Goal: Task Accomplishment & Management: Complete application form

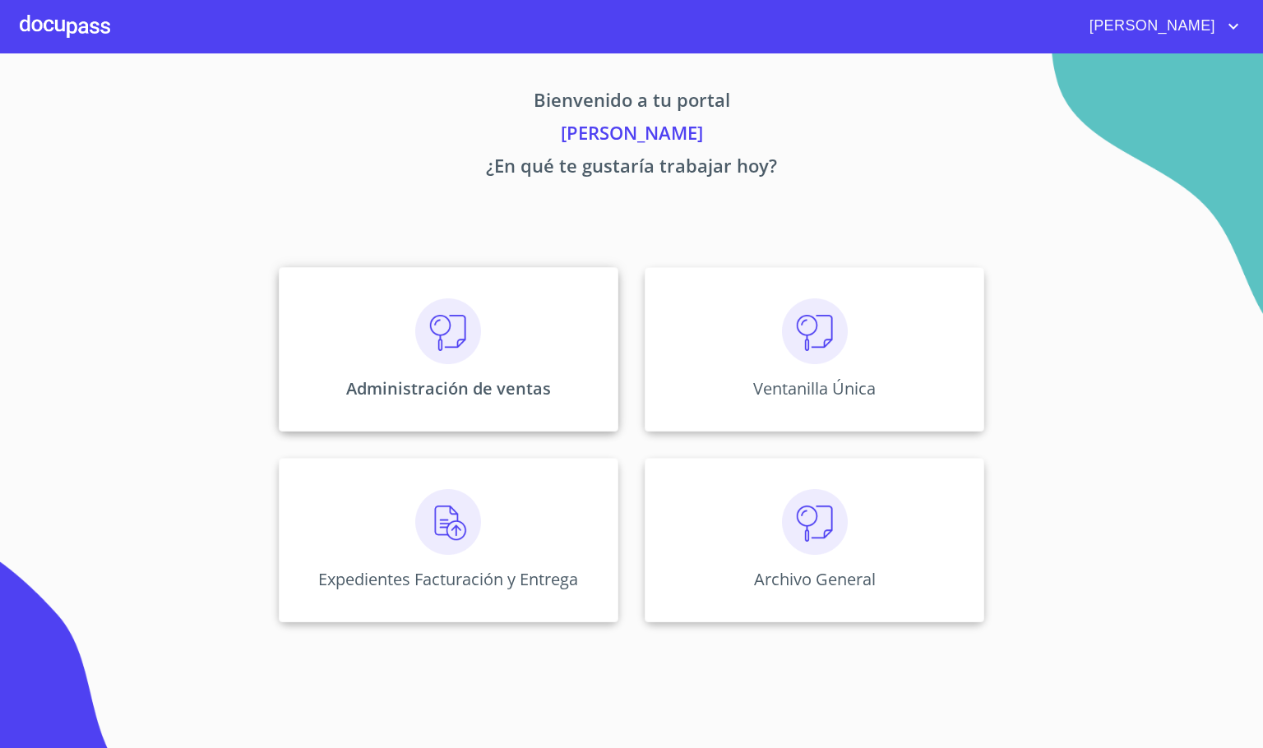
click at [465, 356] on img at bounding box center [448, 331] width 66 height 66
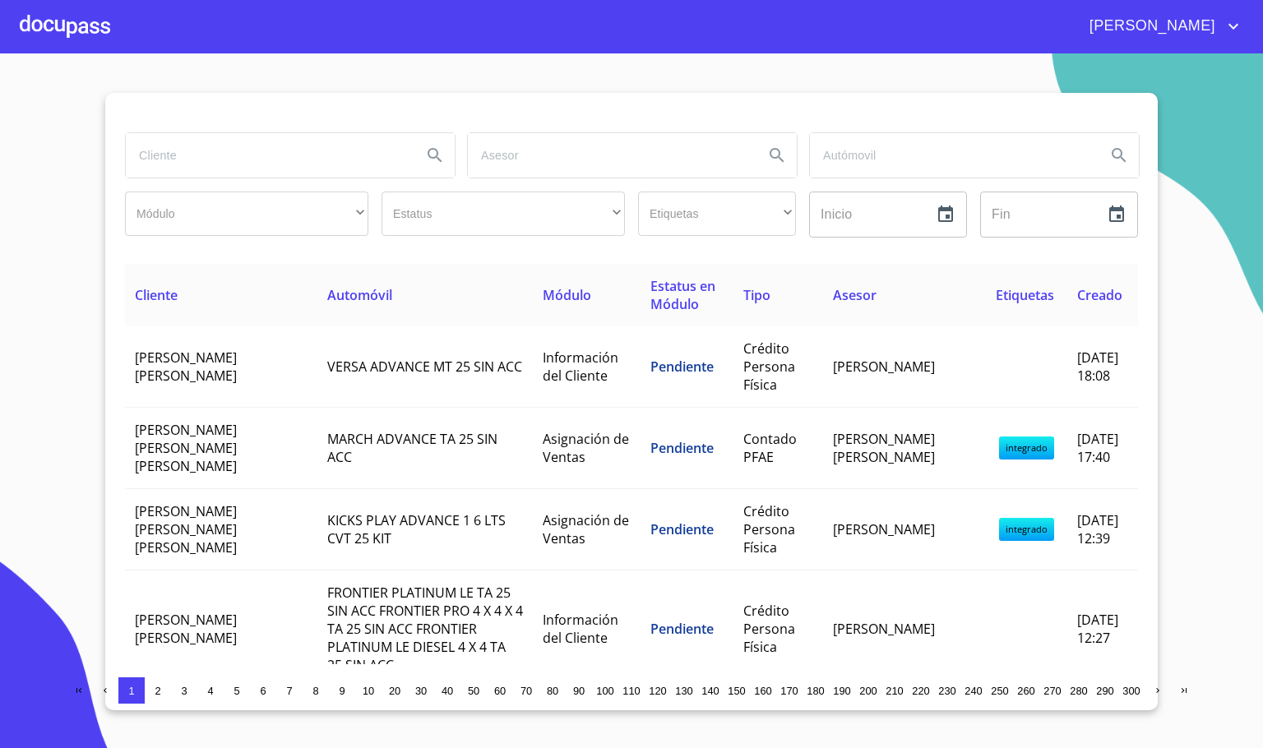
click at [215, 151] on input "search" at bounding box center [267, 155] width 283 height 44
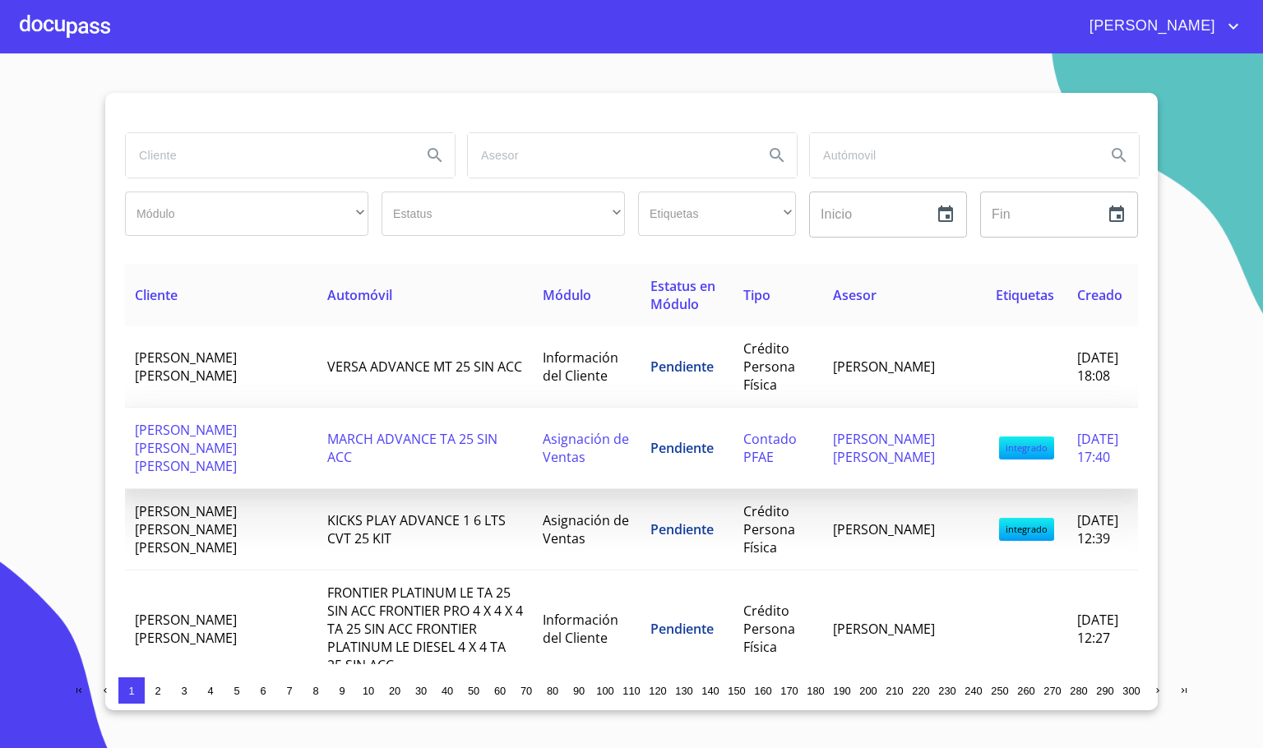
click at [222, 429] on td "[PERSON_NAME] [PERSON_NAME] [PERSON_NAME]" at bounding box center [221, 448] width 192 height 81
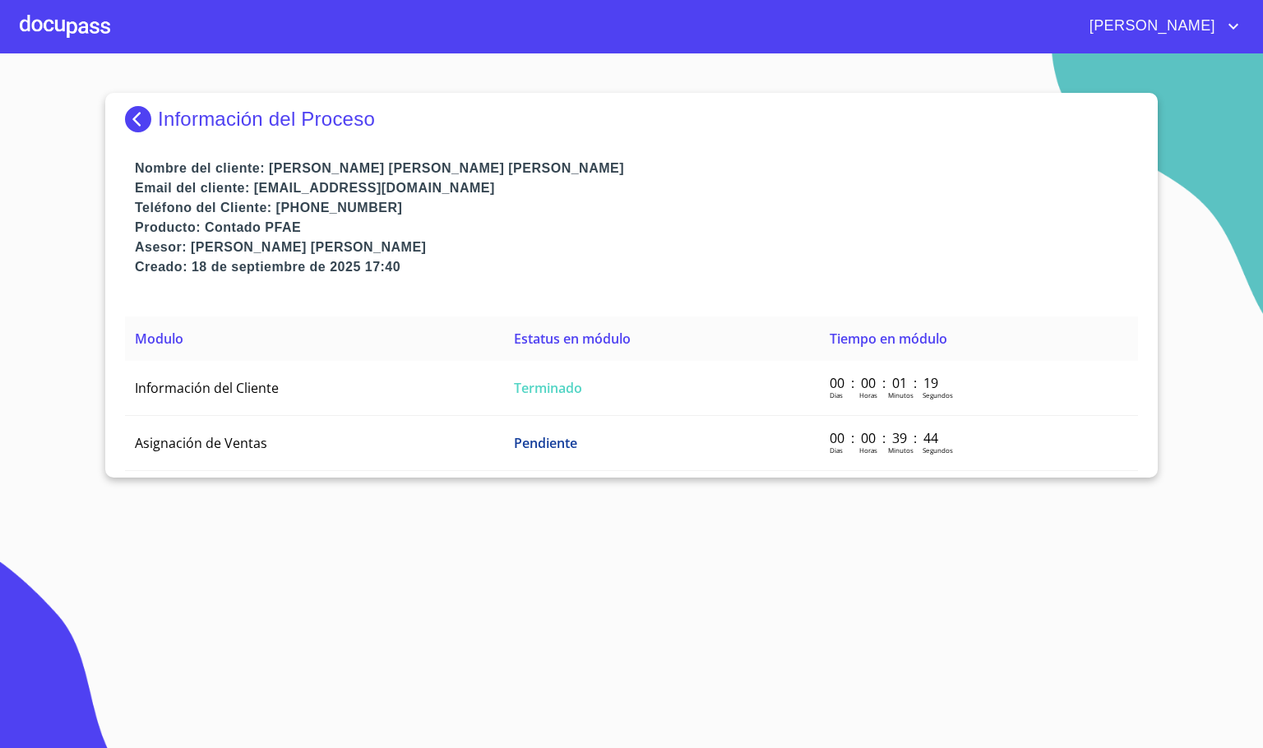
click at [132, 109] on img at bounding box center [141, 119] width 33 height 26
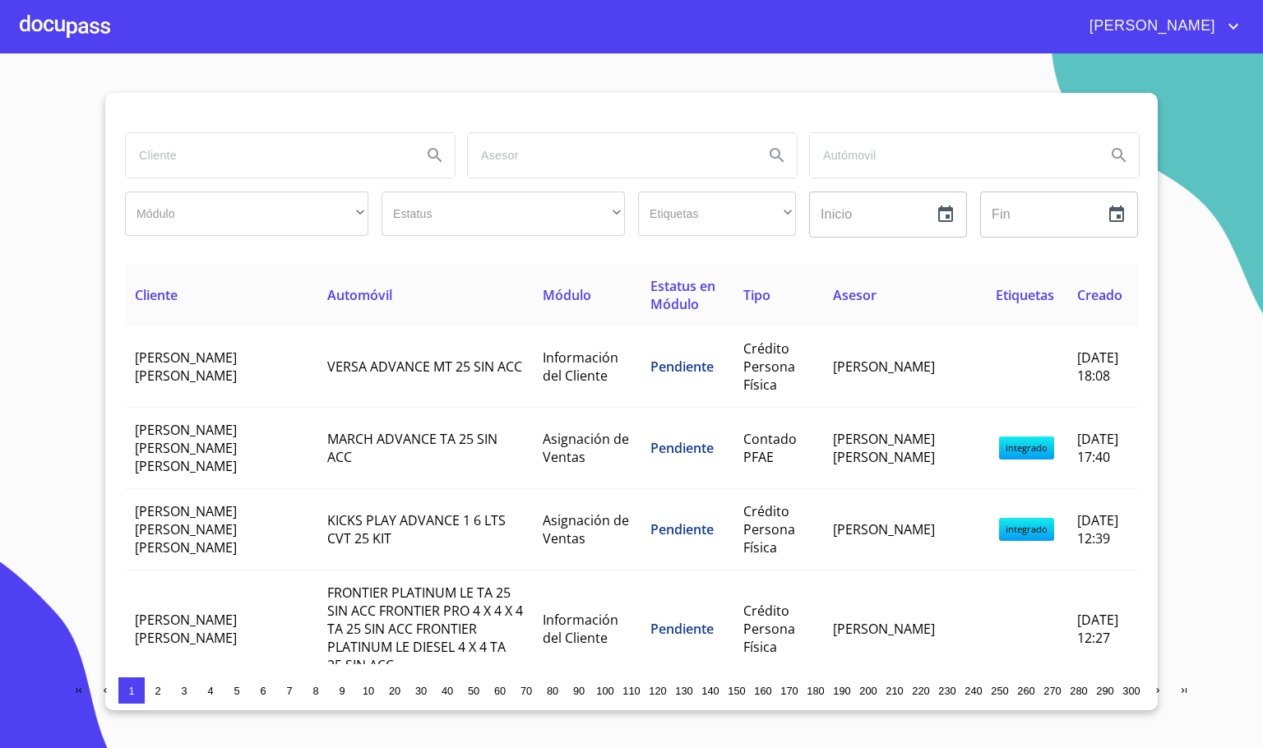
click at [173, 165] on input "search" at bounding box center [267, 155] width 283 height 44
type input "[DEMOGRAPHIC_DATA]"
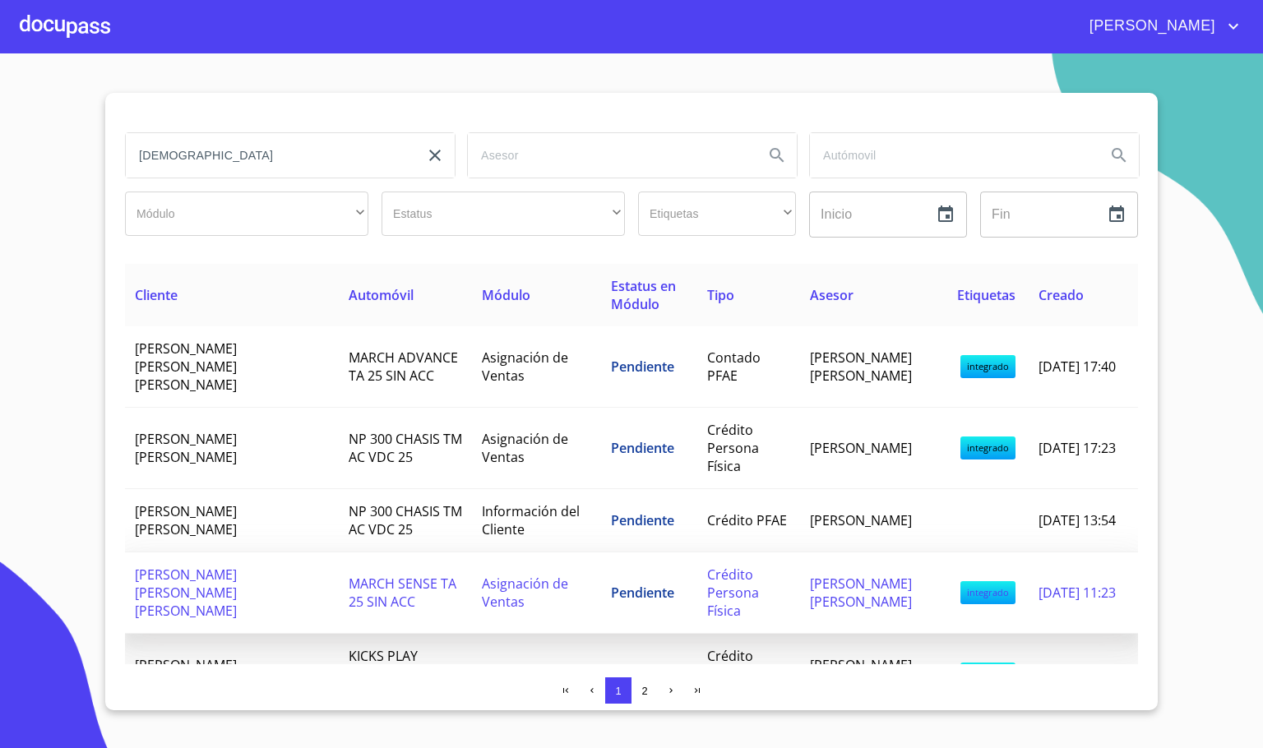
click at [349, 578] on span "MARCH SENSE TA 25 SIN ACC" at bounding box center [403, 593] width 108 height 36
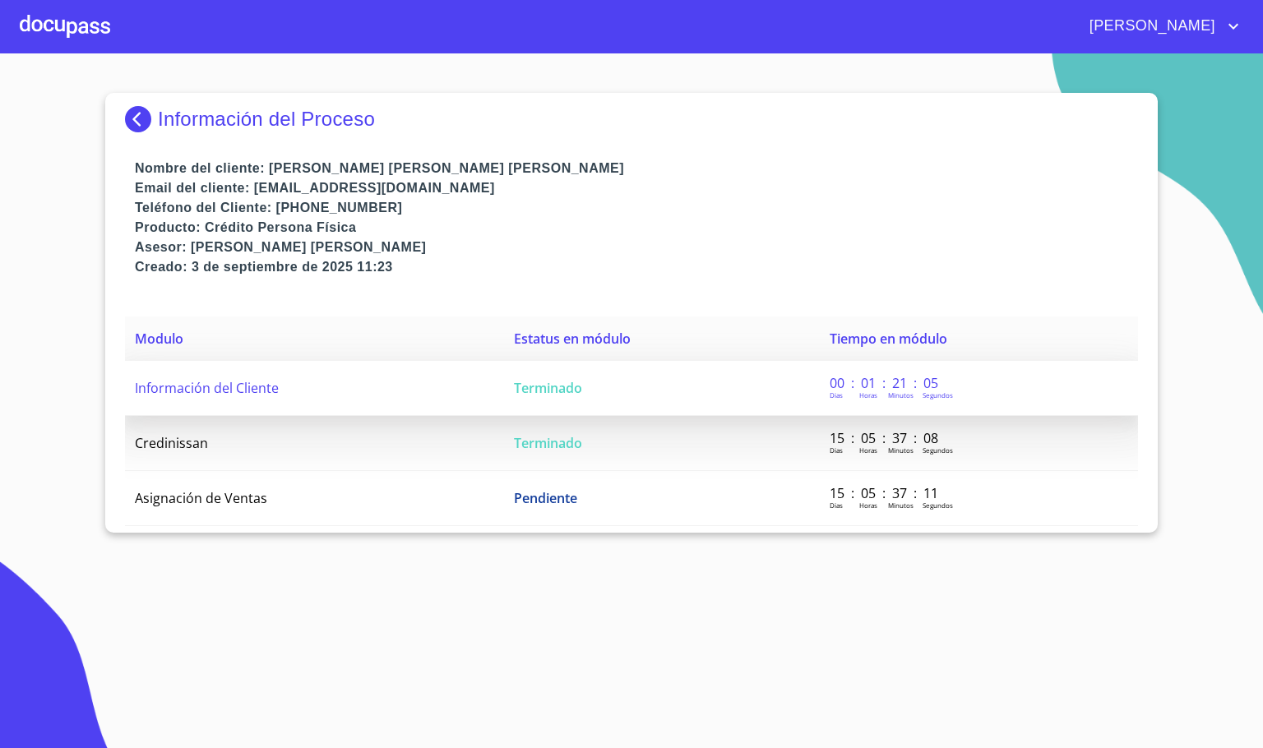
click at [400, 376] on td "Información del Cliente" at bounding box center [314, 388] width 379 height 55
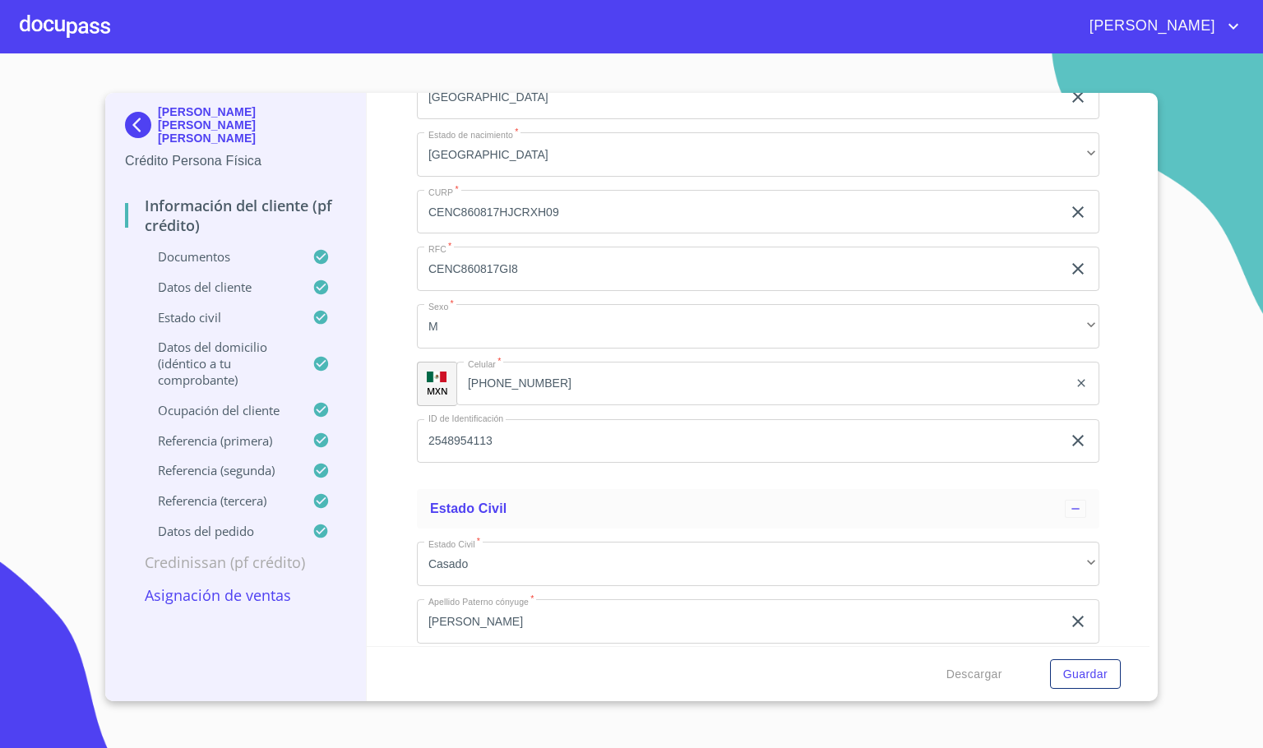
scroll to position [5796, 0]
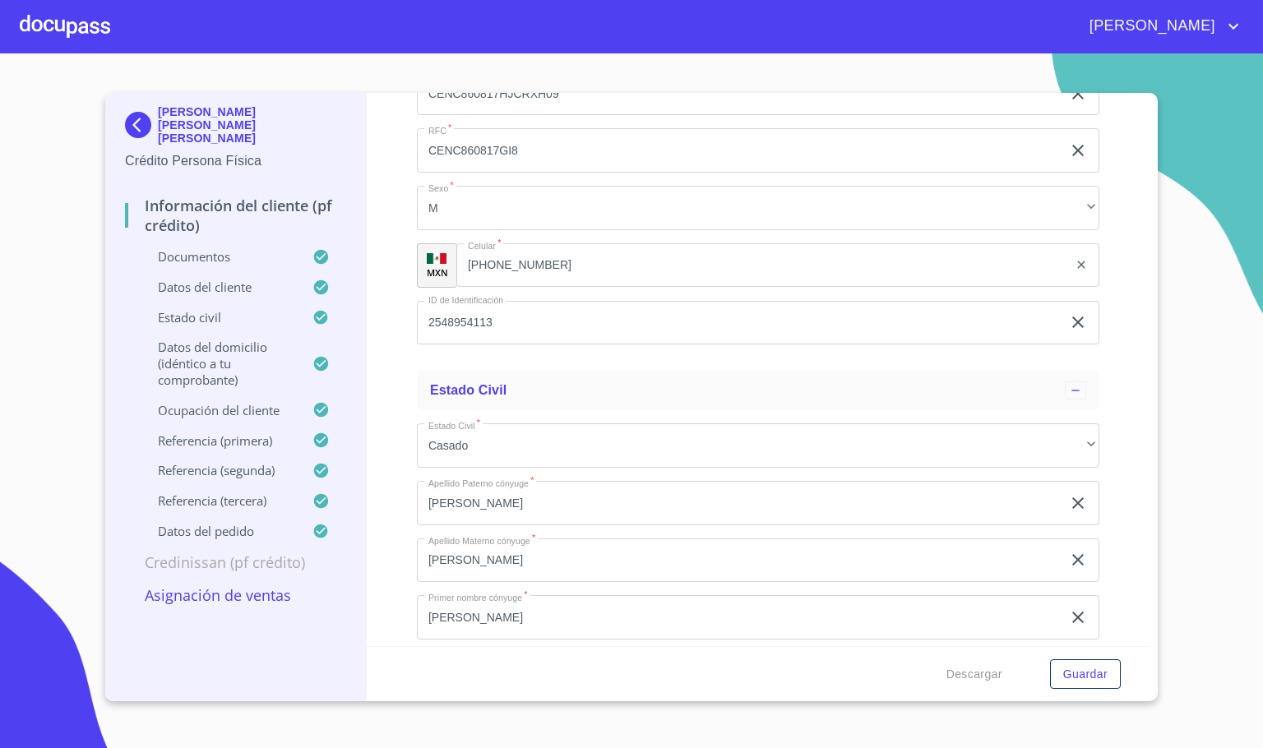
click at [144, 114] on img at bounding box center [141, 125] width 33 height 26
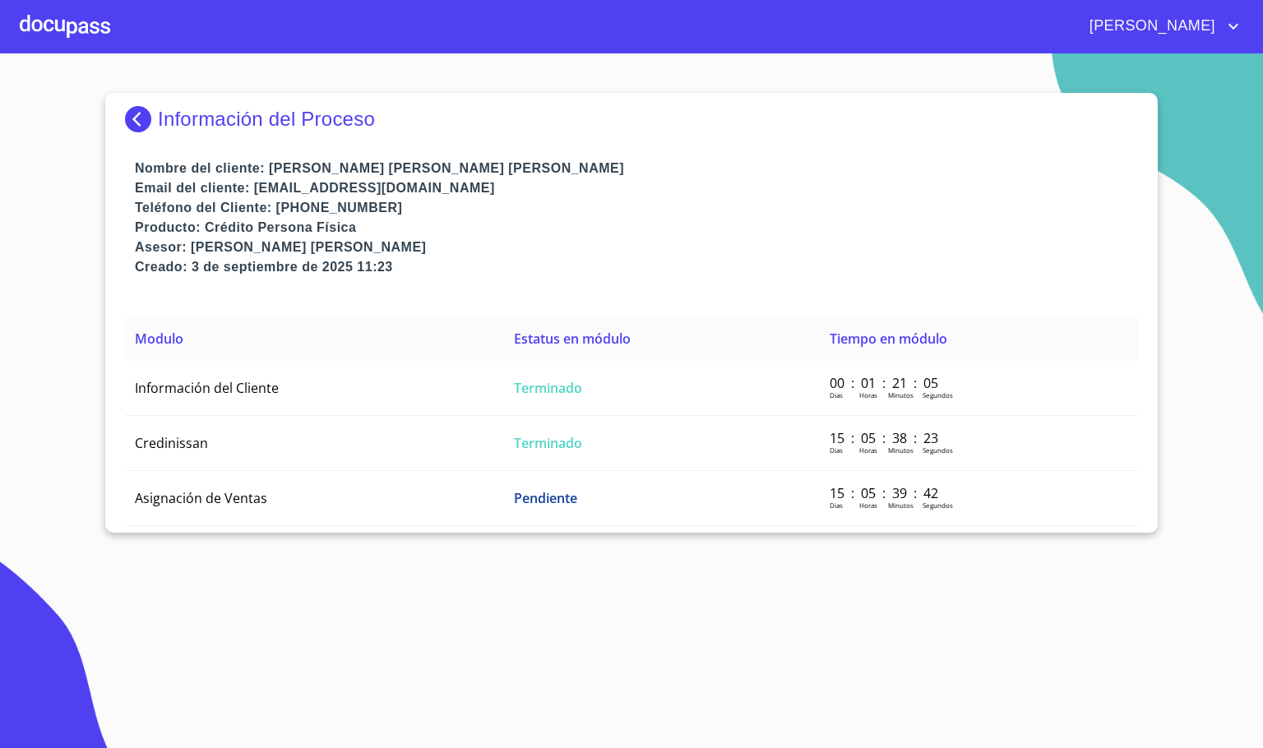
click at [136, 118] on img at bounding box center [141, 119] width 33 height 26
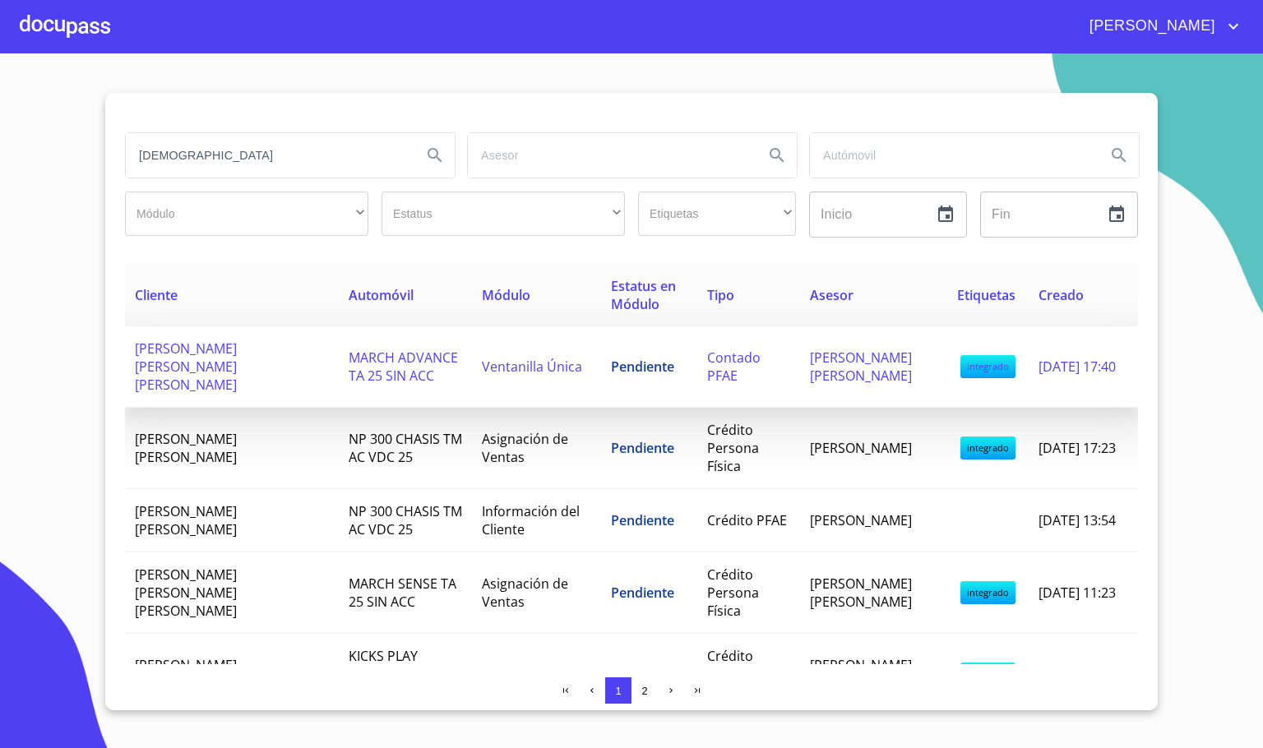
click at [472, 385] on td "Ventanilla Única" at bounding box center [536, 366] width 129 height 81
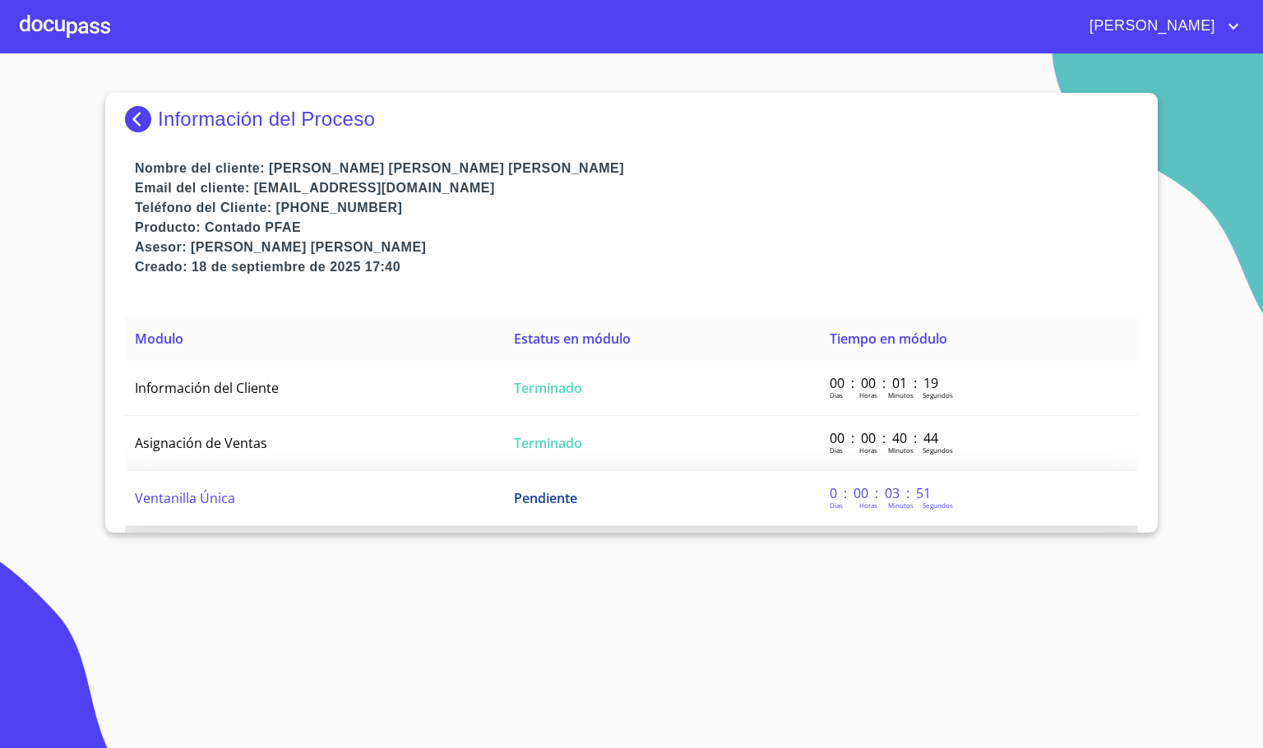
click at [301, 501] on td "Ventanilla Única" at bounding box center [314, 498] width 379 height 55
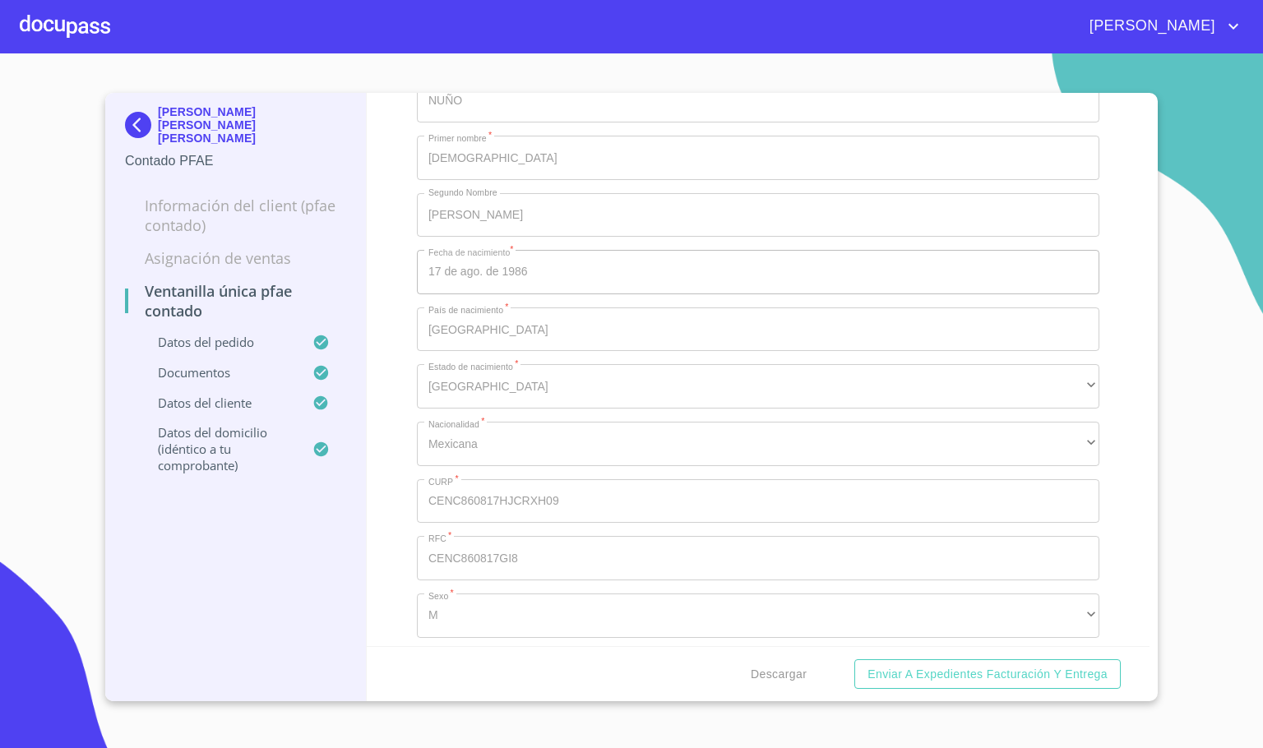
scroll to position [3700, 0]
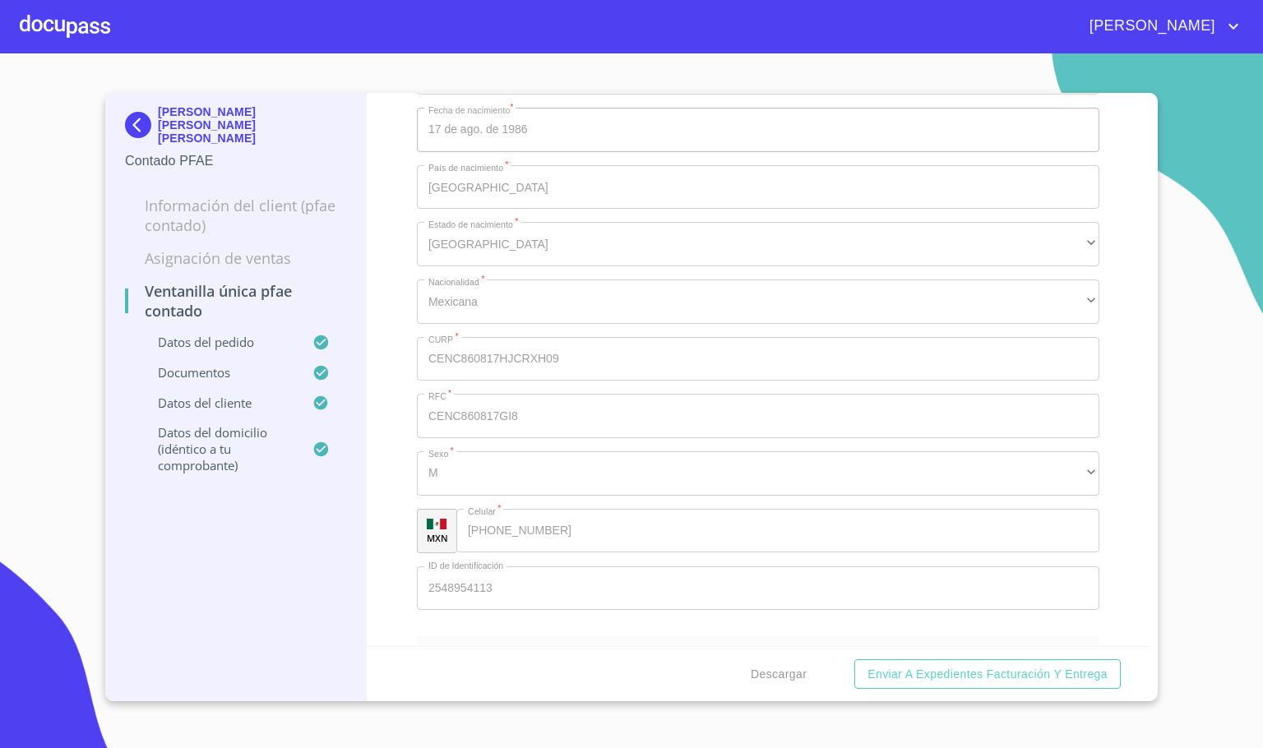
click at [33, 16] on div at bounding box center [65, 26] width 90 height 53
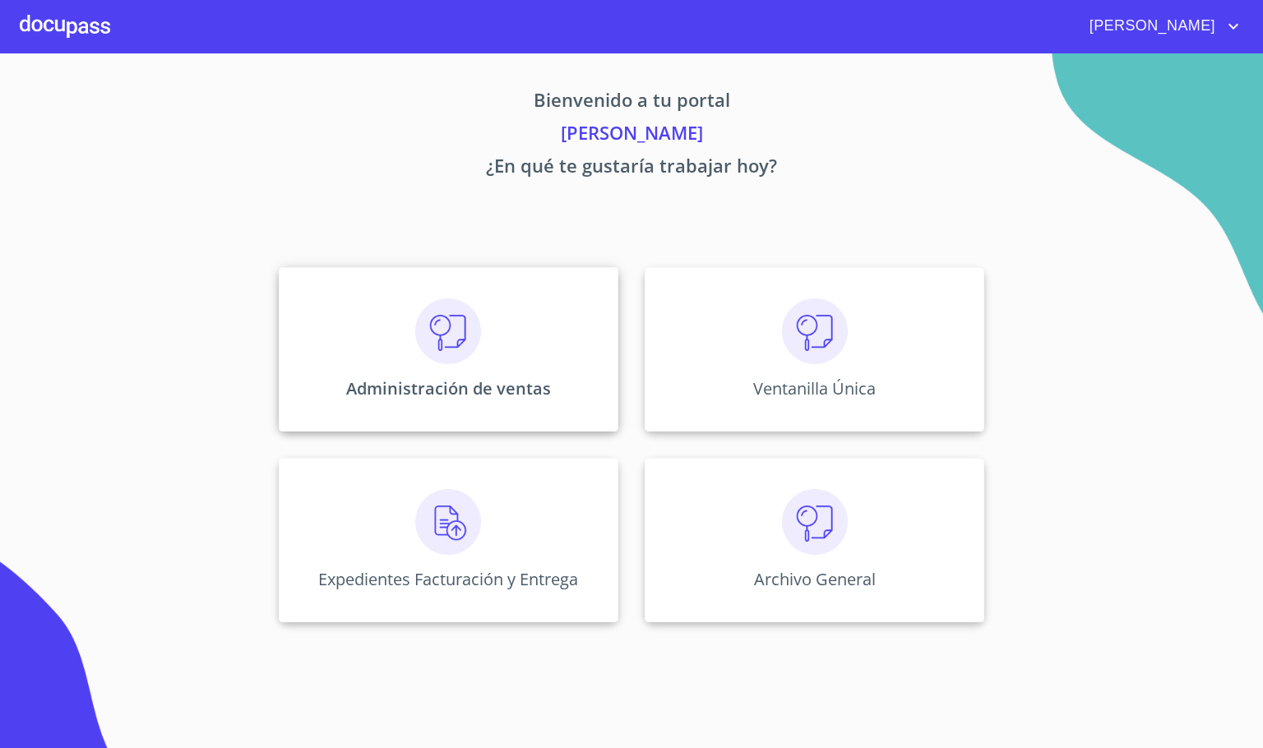
click at [442, 343] on img at bounding box center [448, 331] width 66 height 66
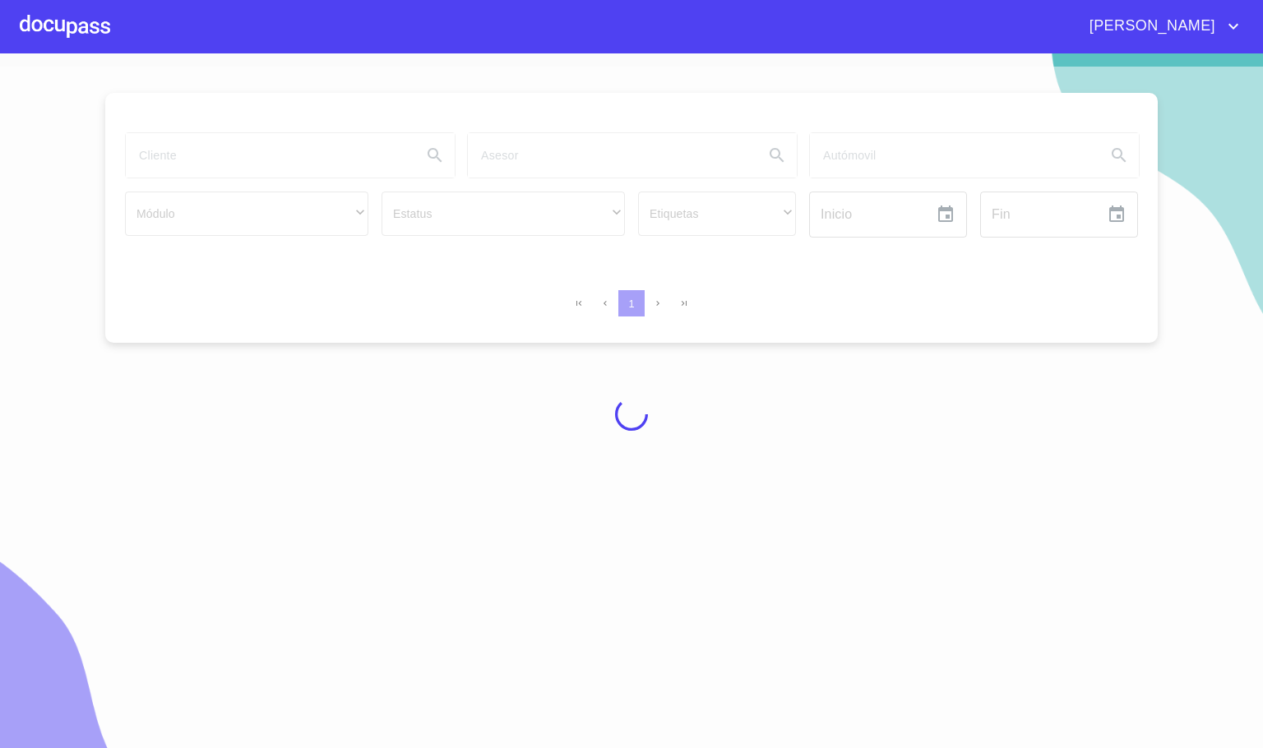
click at [237, 153] on div at bounding box center [631, 414] width 1263 height 695
click at [240, 155] on div at bounding box center [631, 414] width 1263 height 695
click at [257, 154] on div at bounding box center [631, 414] width 1263 height 695
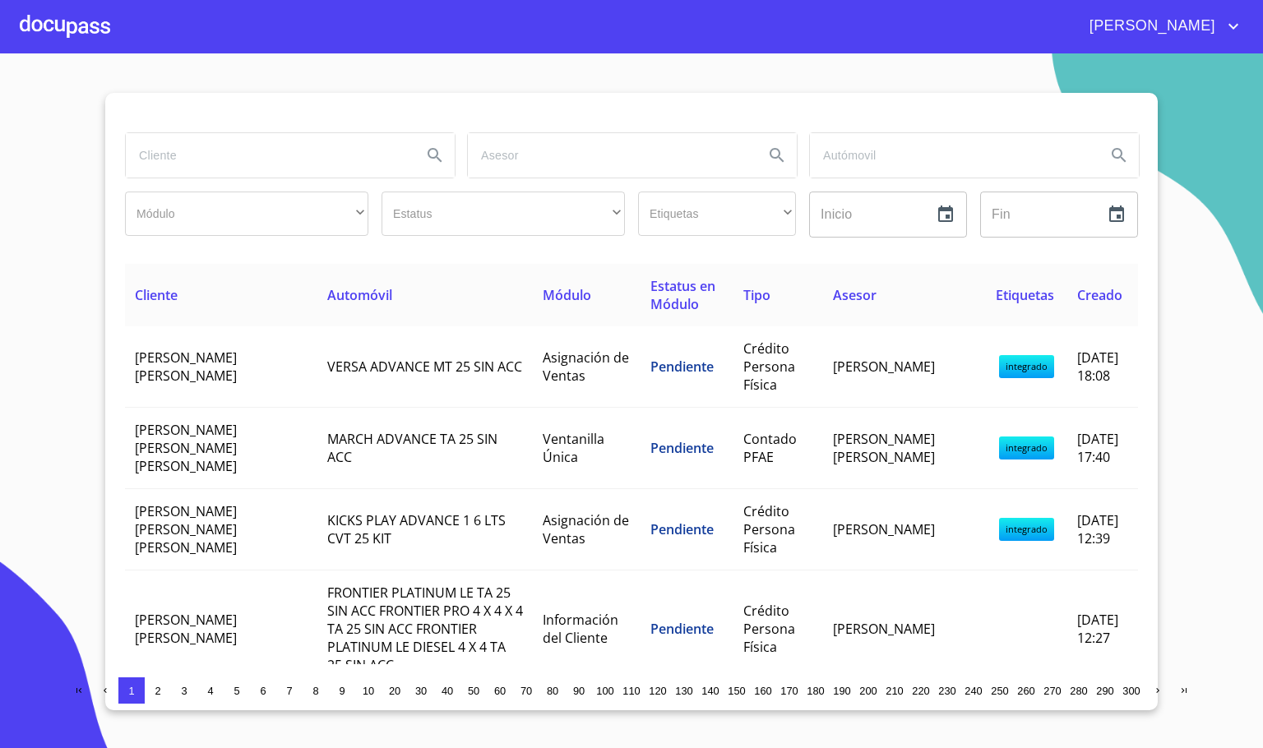
click at [191, 173] on input "search" at bounding box center [267, 155] width 283 height 44
type input "[PERSON_NAME]"
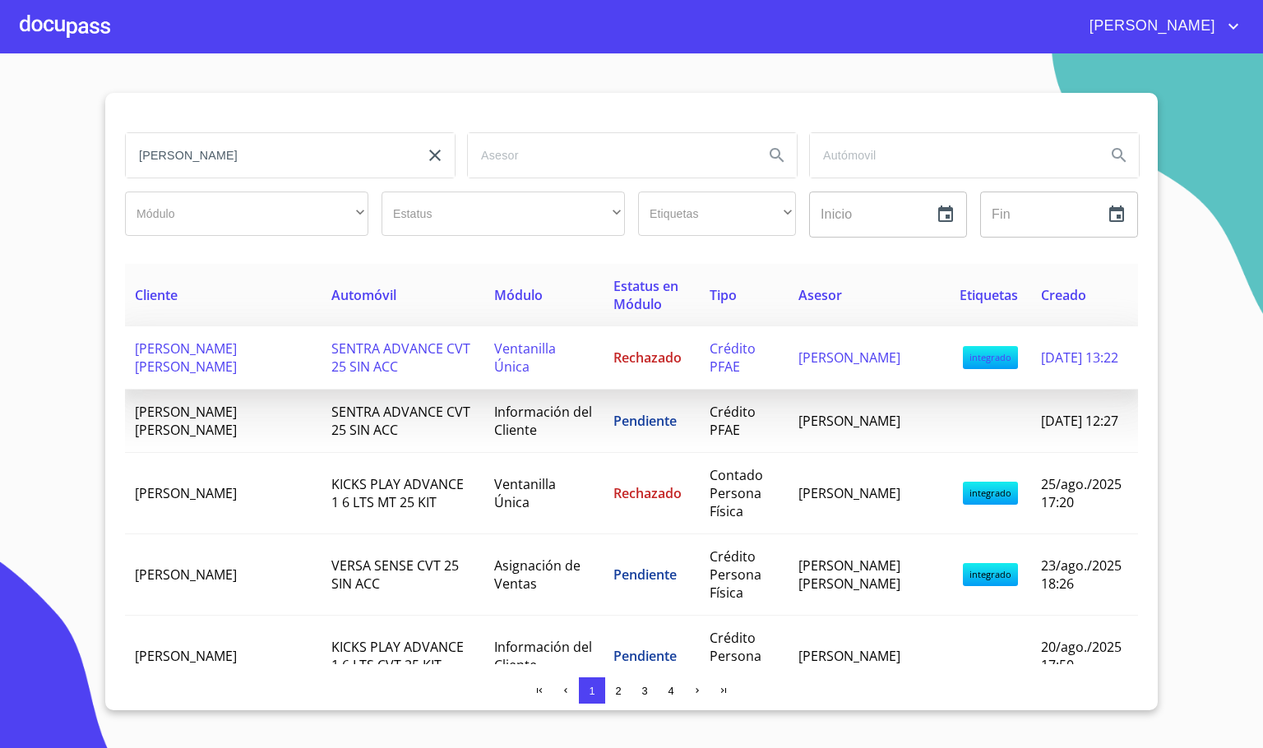
click at [234, 375] on td "[PERSON_NAME] [PERSON_NAME]" at bounding box center [223, 357] width 197 height 63
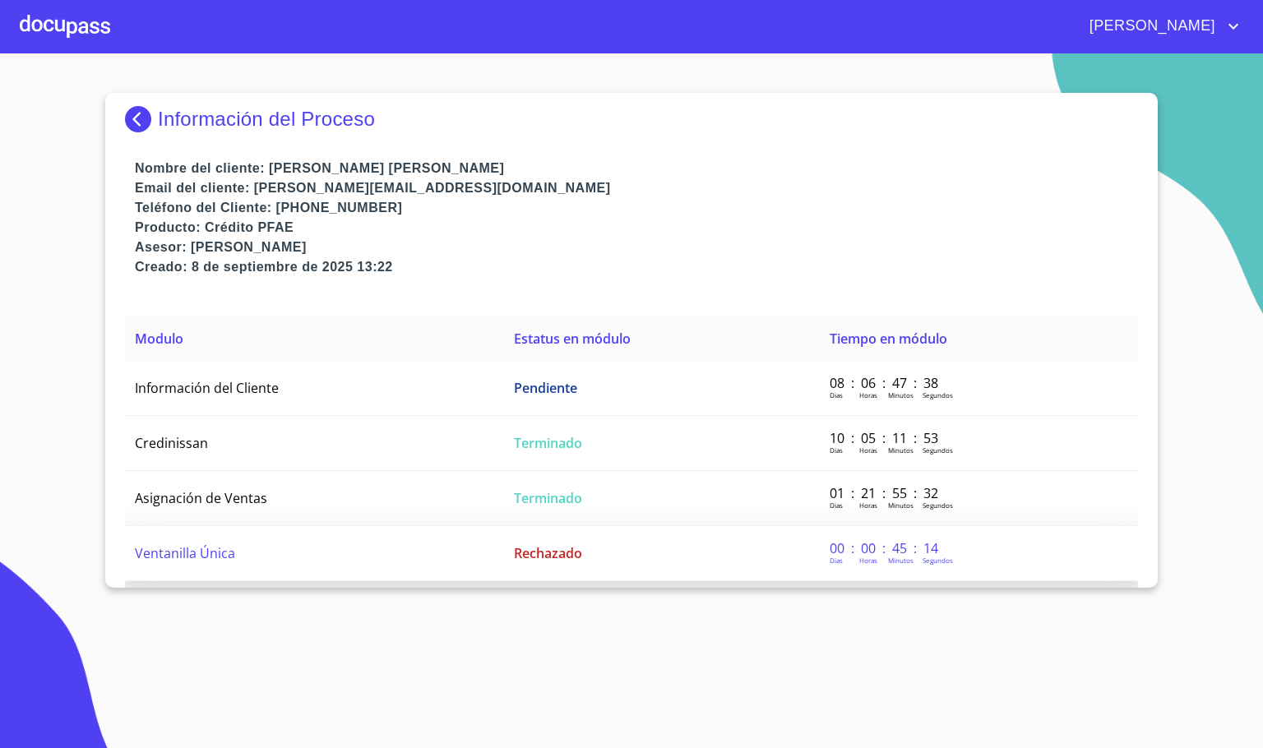
click at [419, 553] on td "Ventanilla Única" at bounding box center [314, 553] width 379 height 55
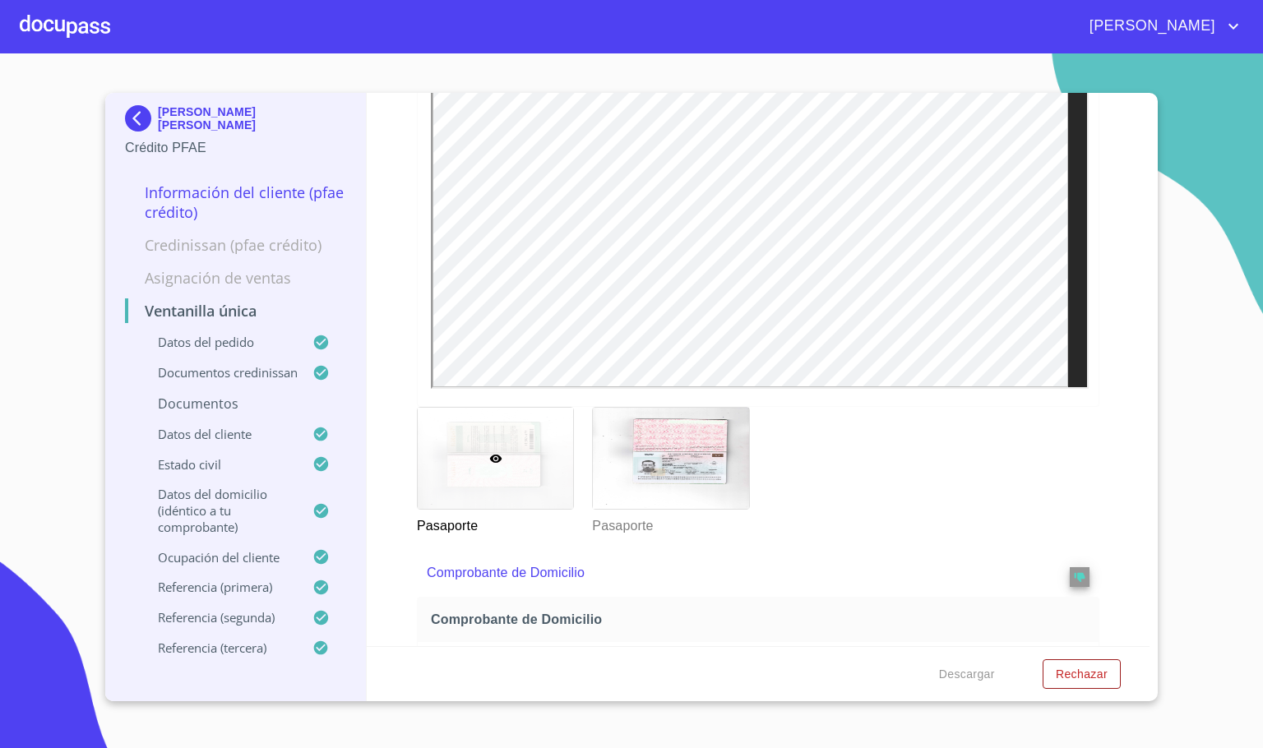
scroll to position [1110, 0]
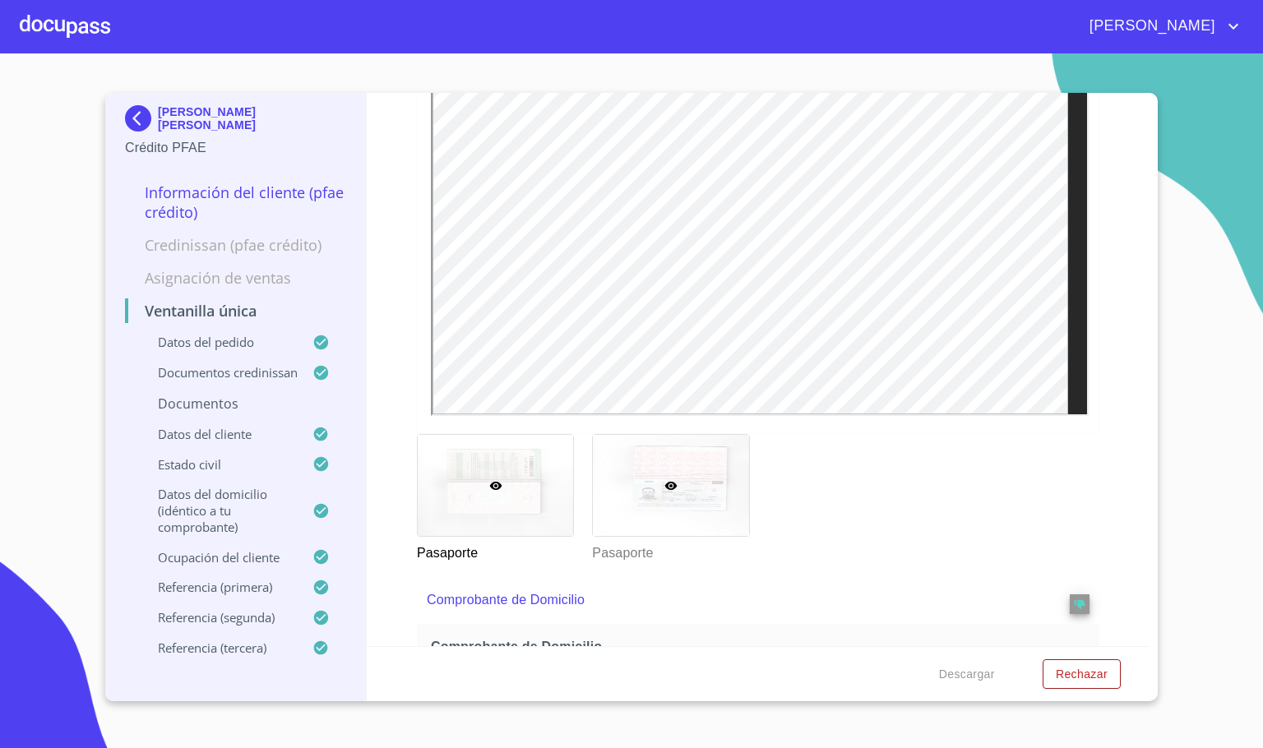
click at [647, 536] on div at bounding box center [670, 485] width 155 height 101
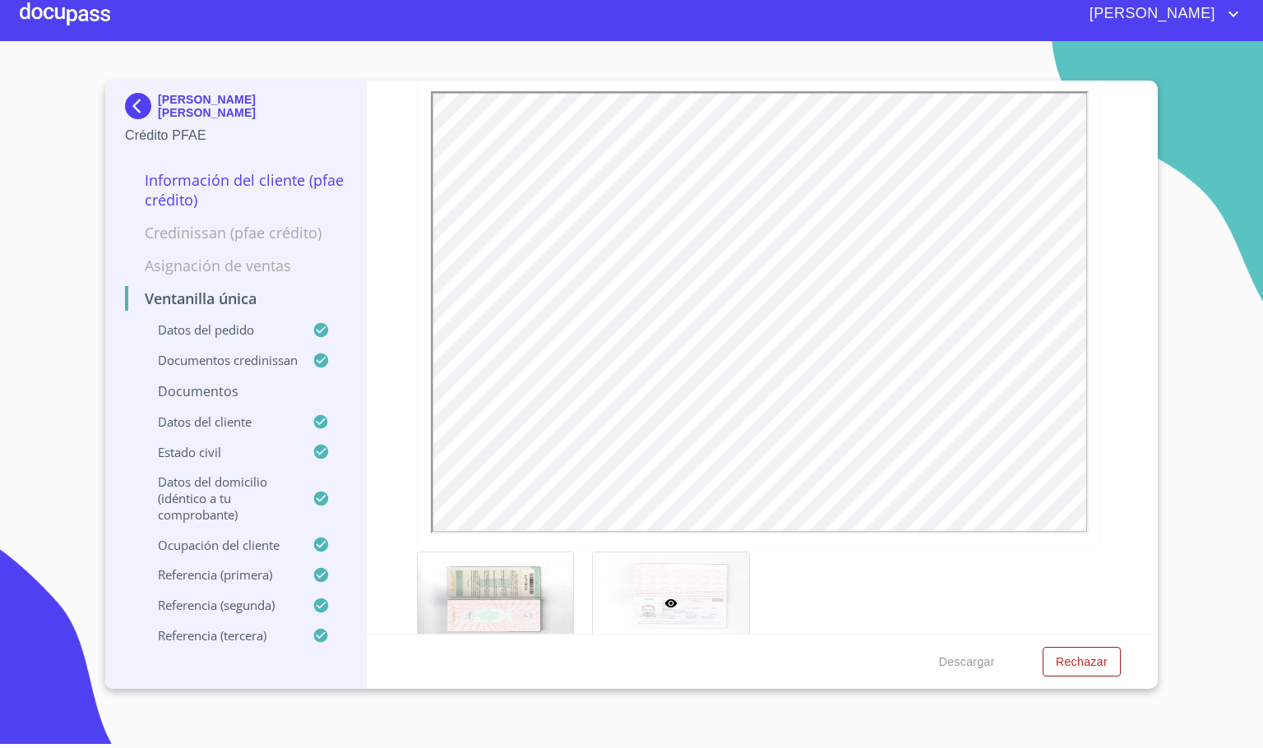
scroll to position [0, 0]
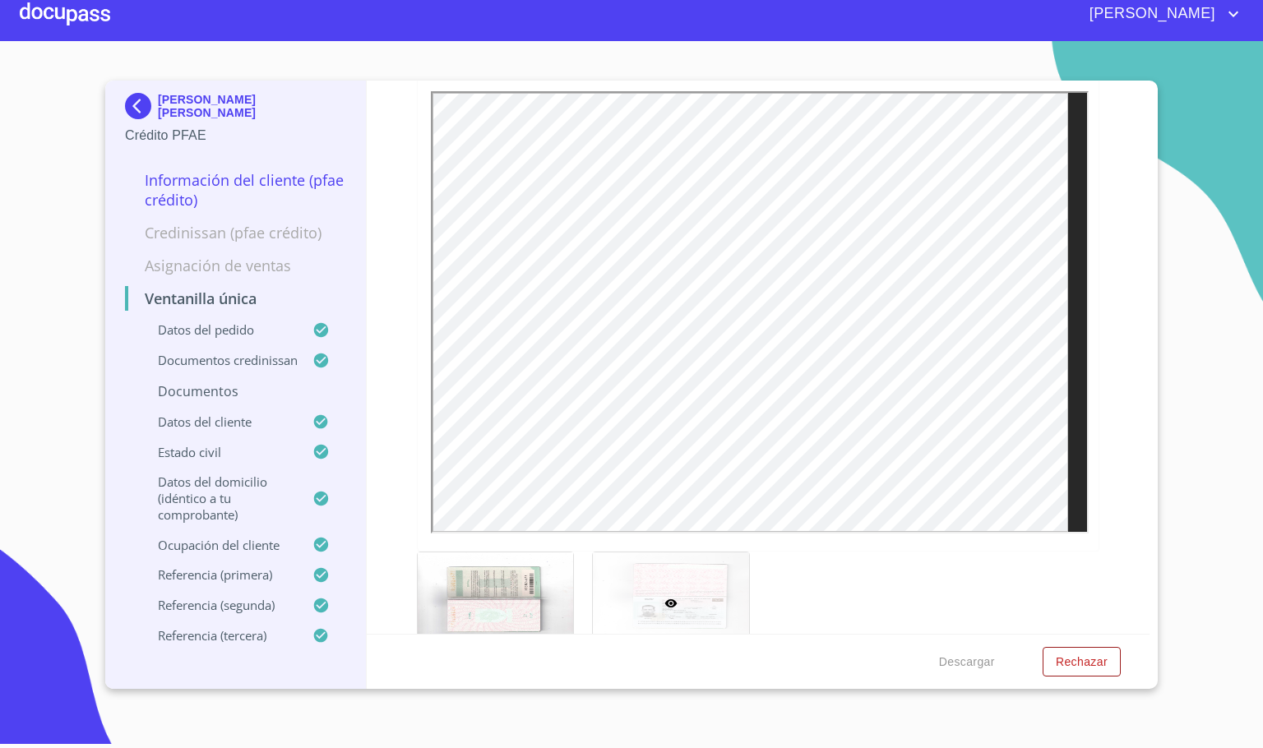
click at [1116, 432] on div "Ventanilla única Datos del pedido Marca   * Nissan ​ Año   * 2025 ​ Color   * G…" at bounding box center [759, 357] width 784 height 553
